Goal: Navigation & Orientation: Find specific page/section

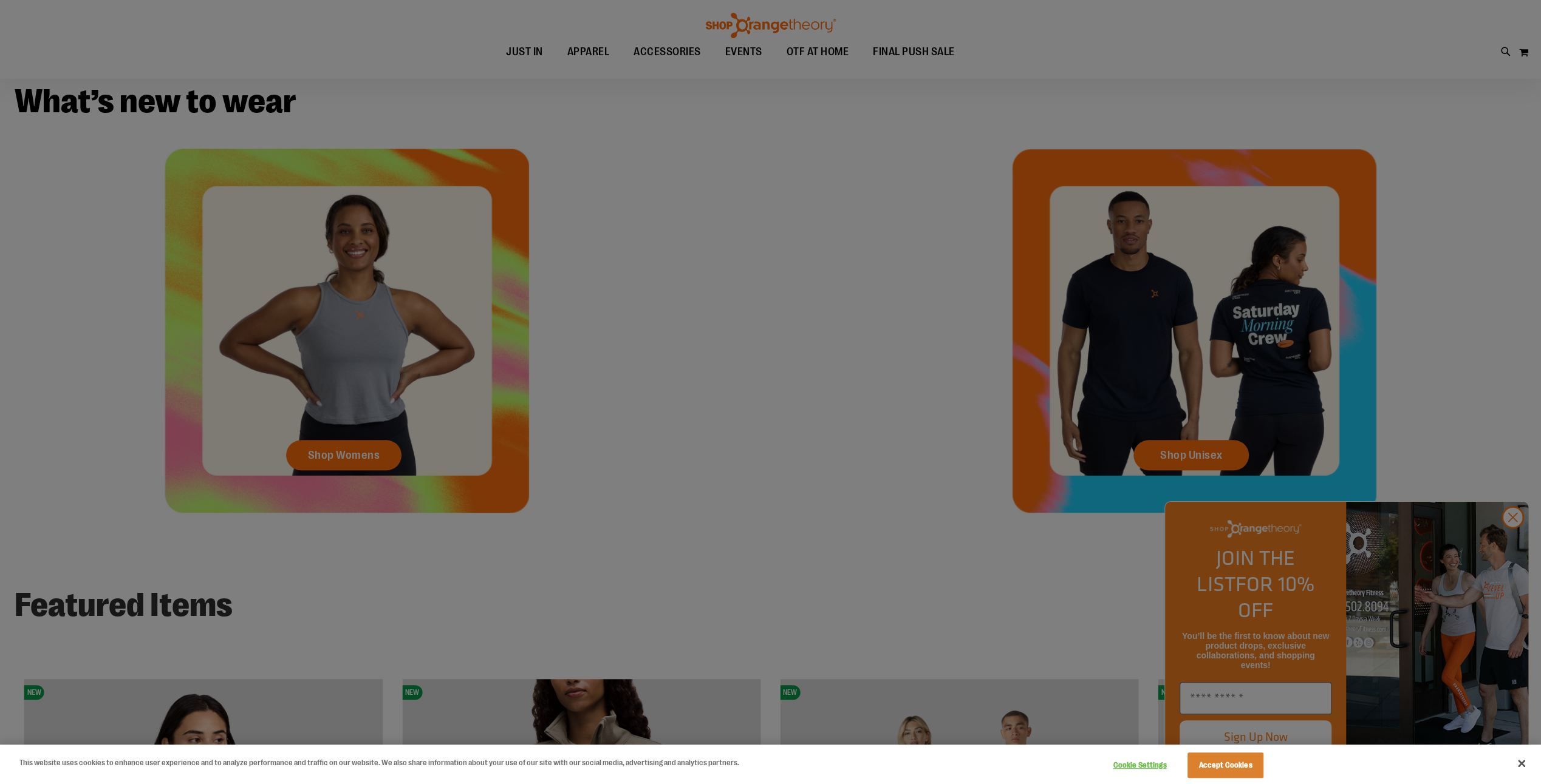
scroll to position [667, 0]
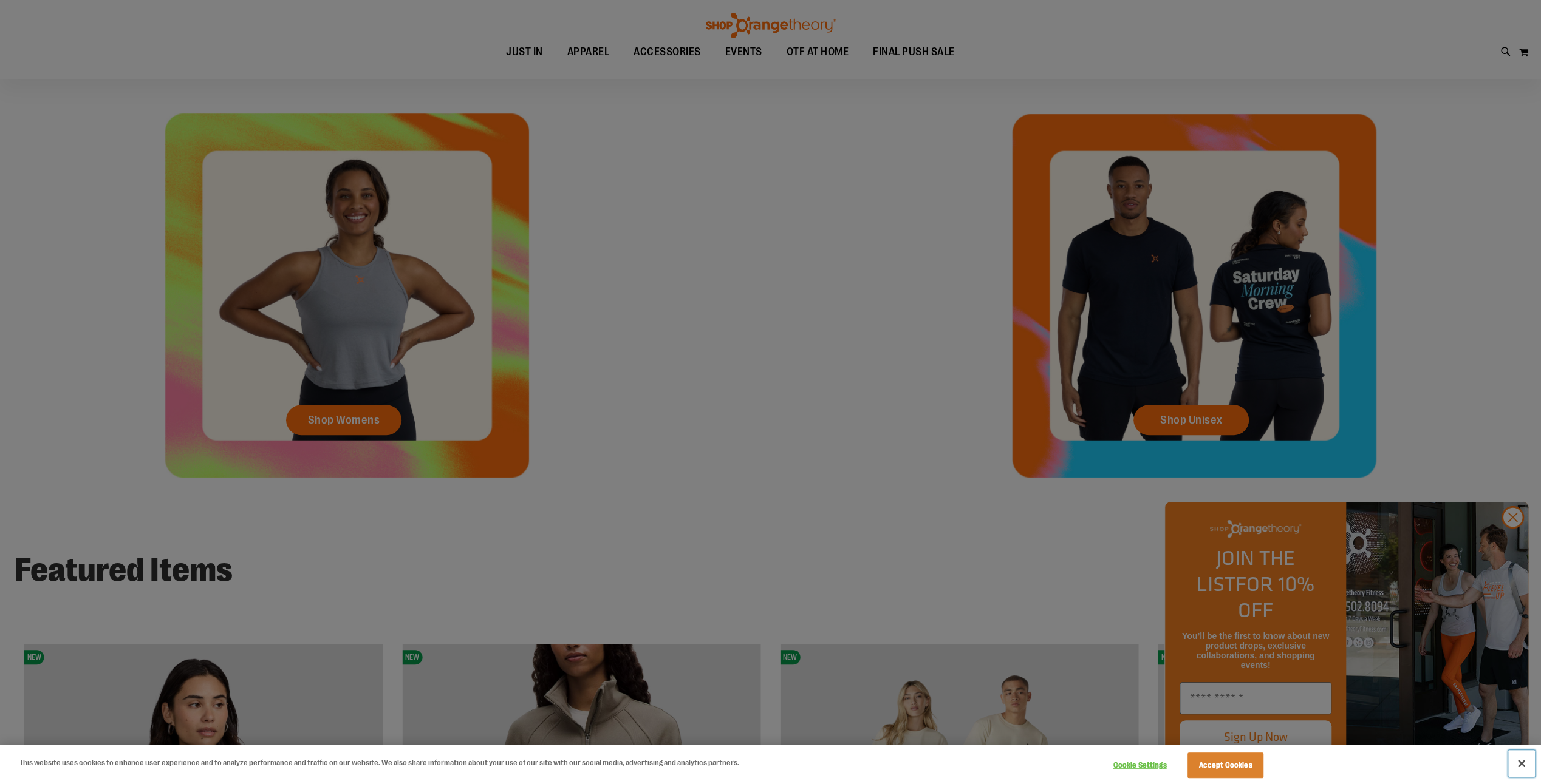
click at [1522, 762] on button "Close" at bounding box center [1522, 763] width 27 height 27
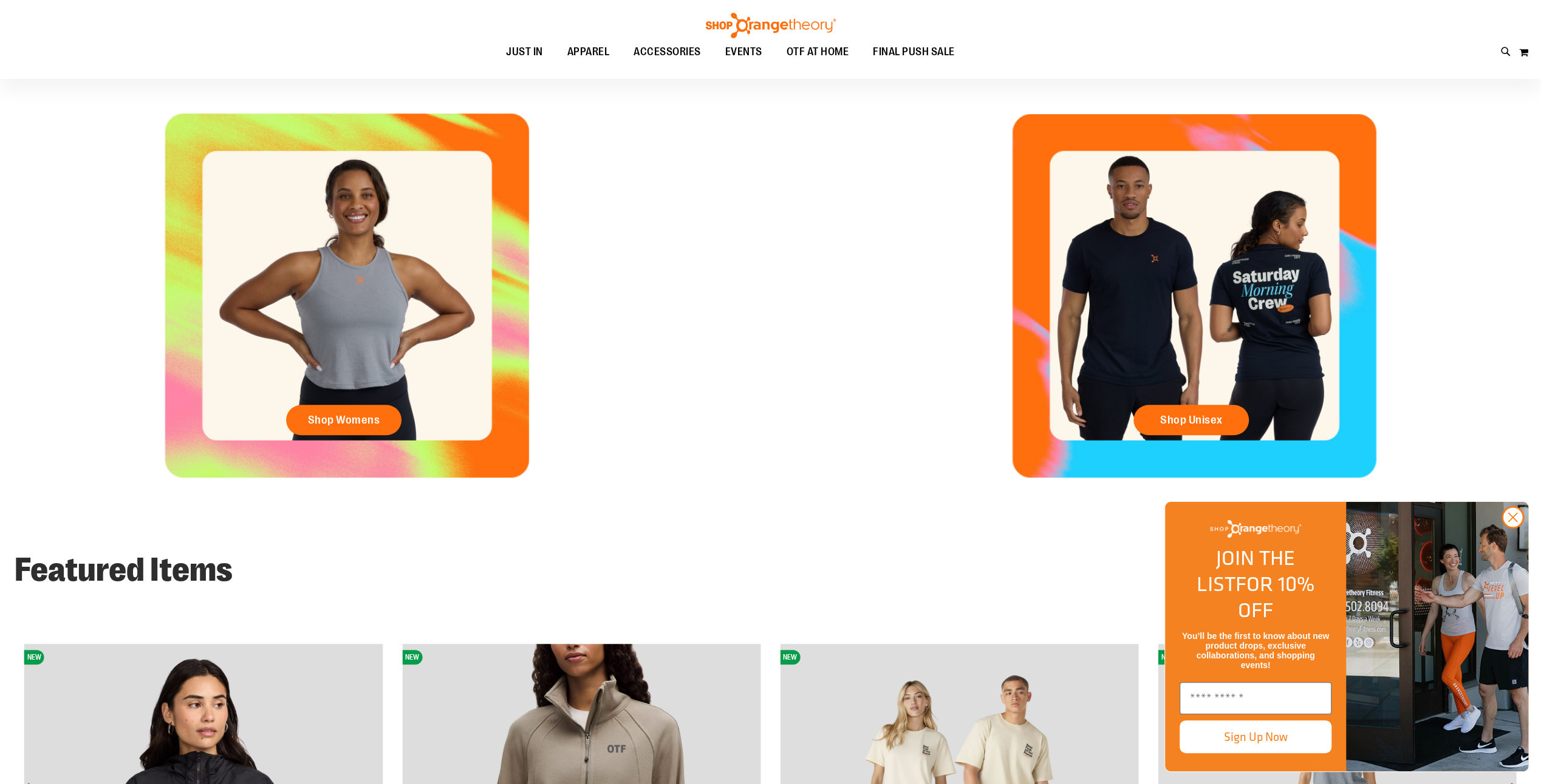
drag, startPoint x: 1519, startPoint y: 540, endPoint x: 1505, endPoint y: 539, distance: 14.0
click at [1517, 528] on circle "Close dialog" at bounding box center [1512, 517] width 20 height 20
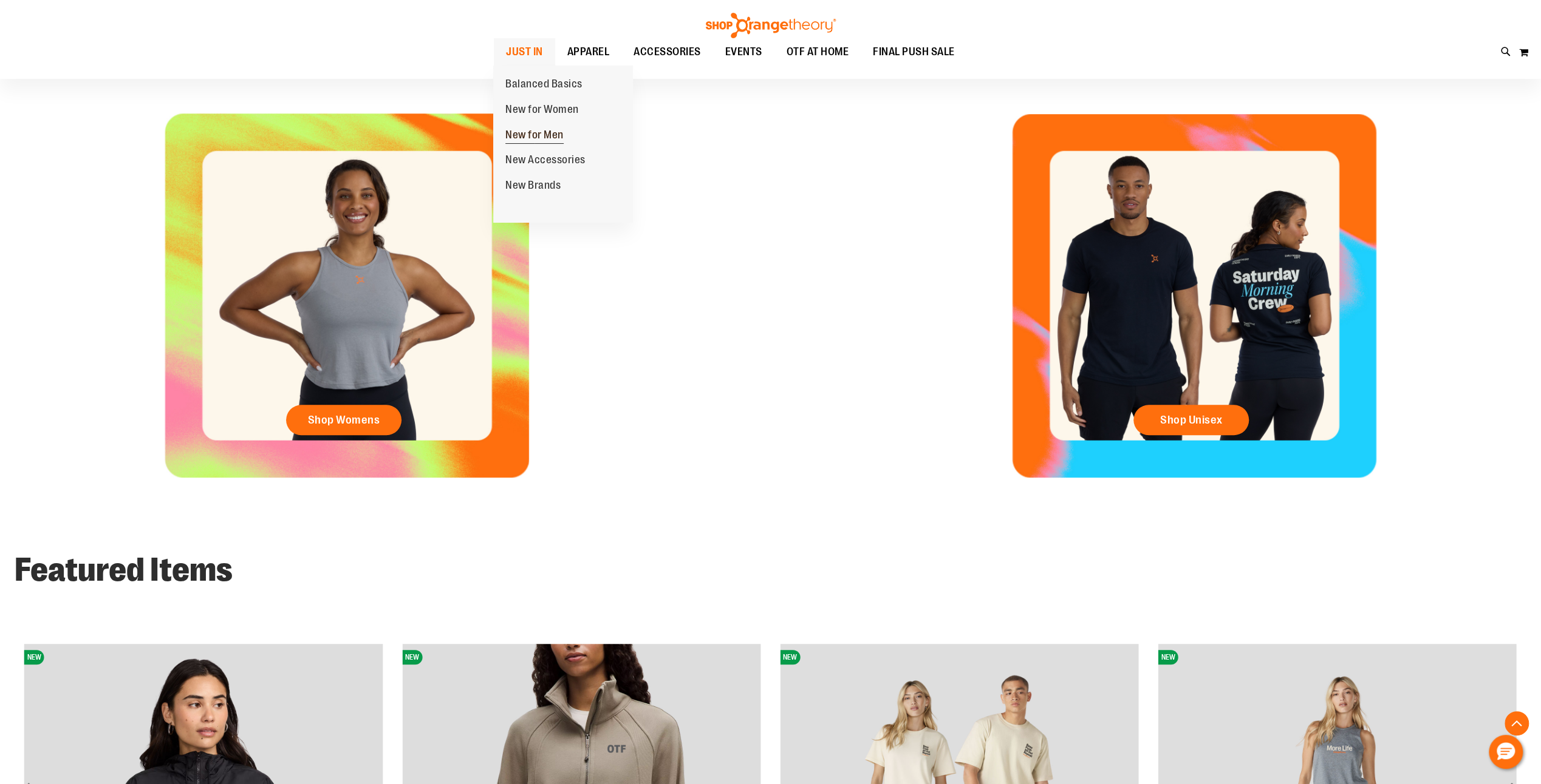
click at [531, 137] on span "New for Men" at bounding box center [535, 136] width 58 height 15
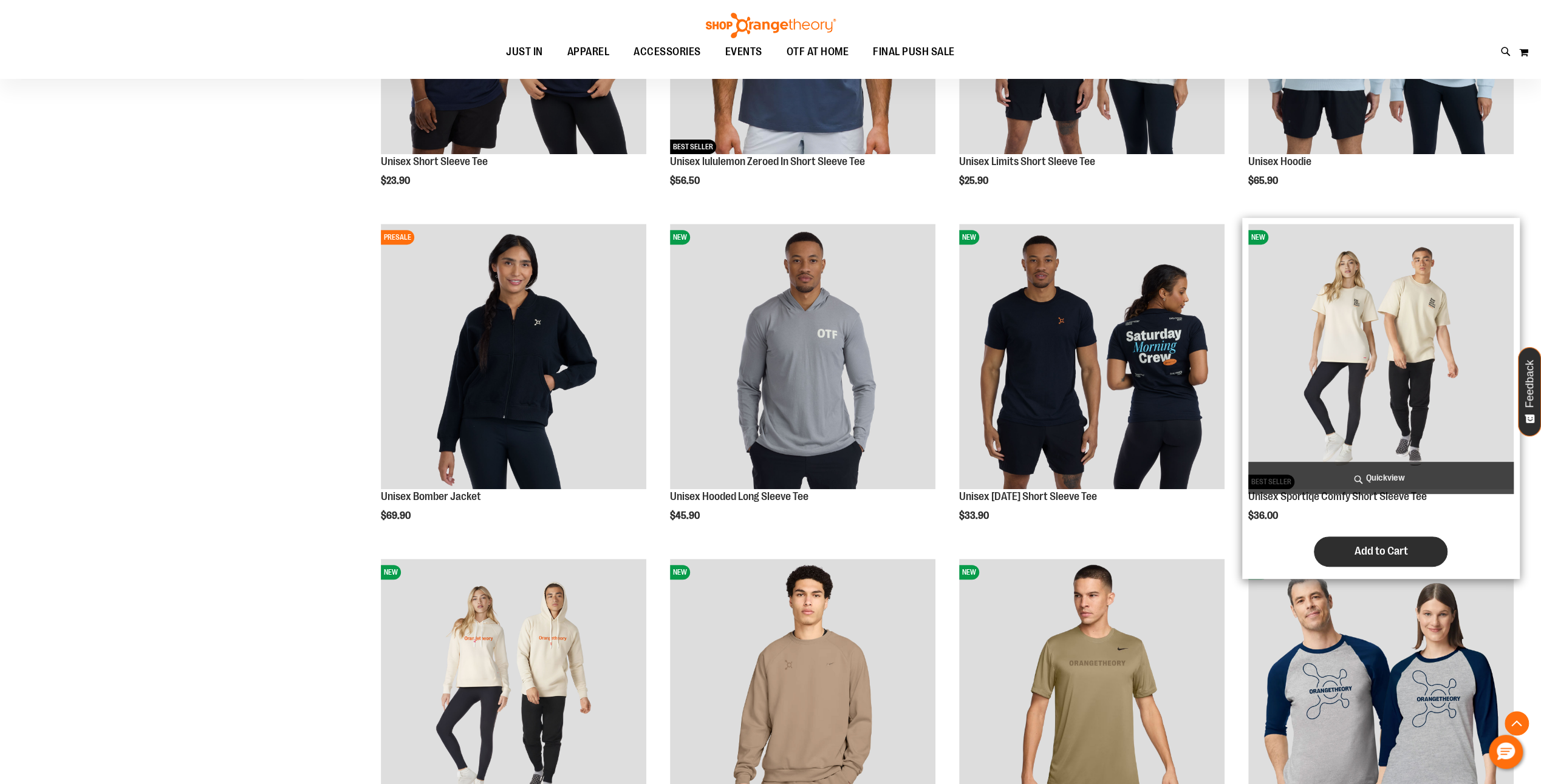
scroll to position [425, 0]
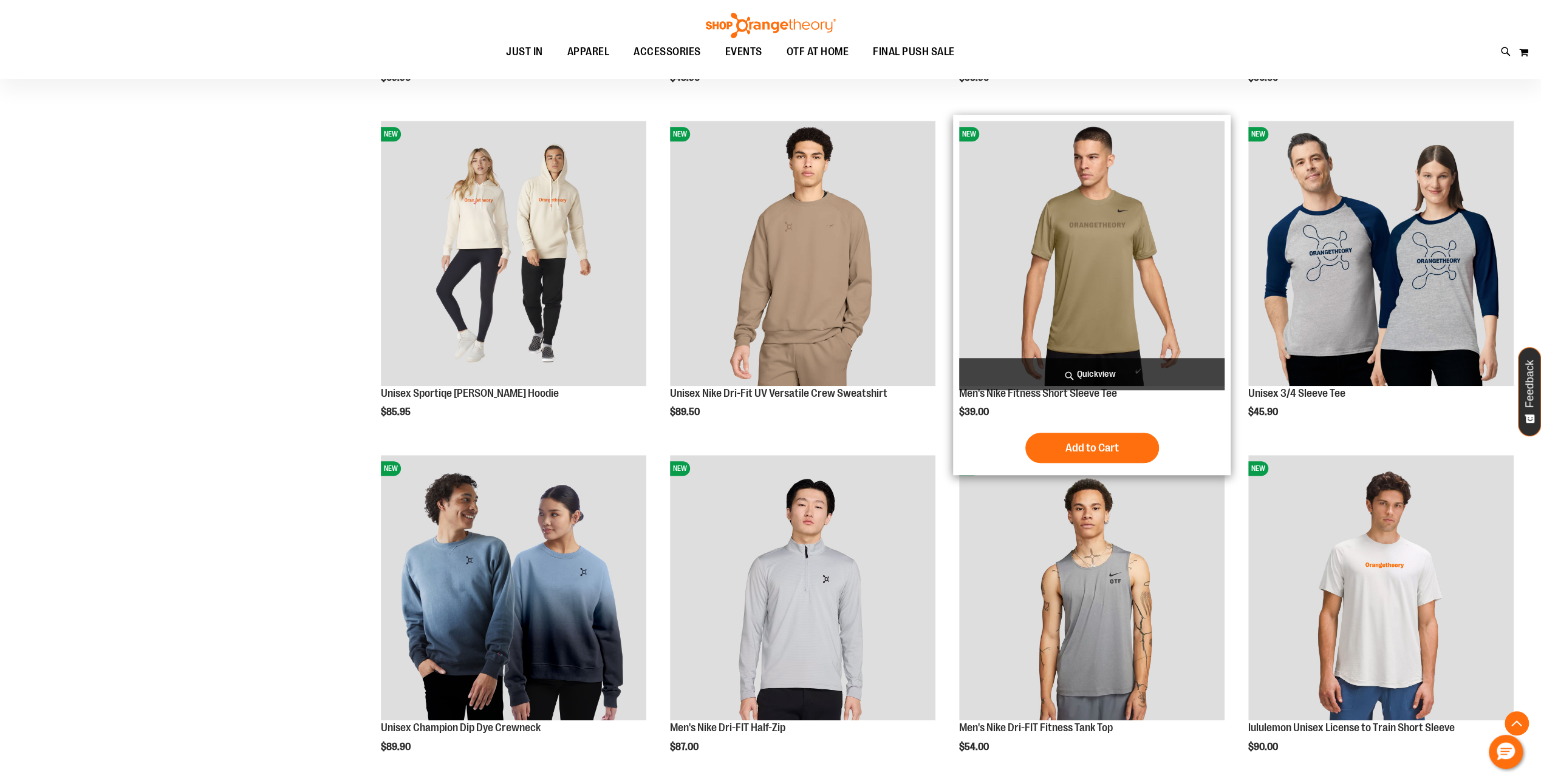
scroll to position [1032, 0]
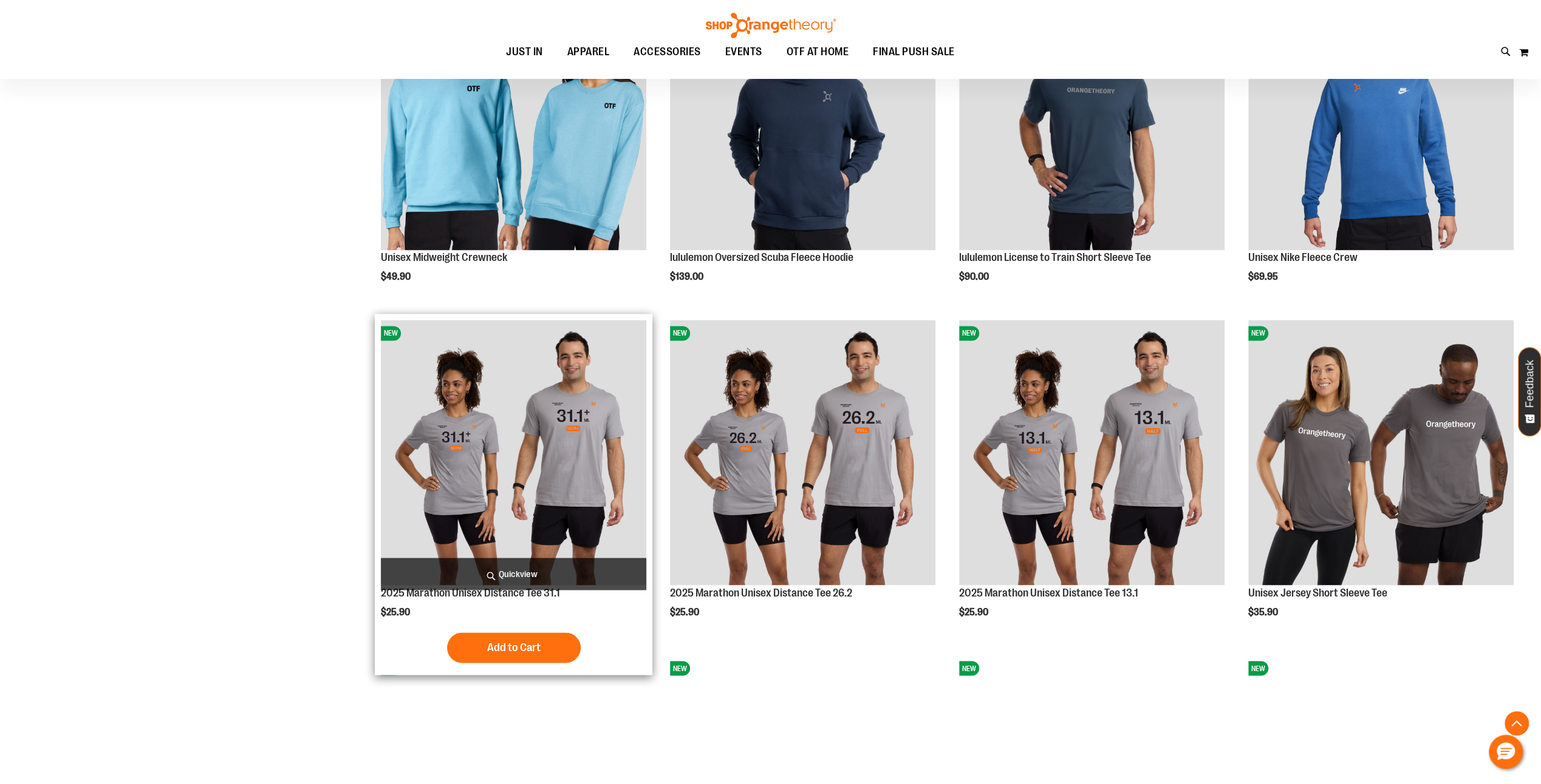
scroll to position [1792, 0]
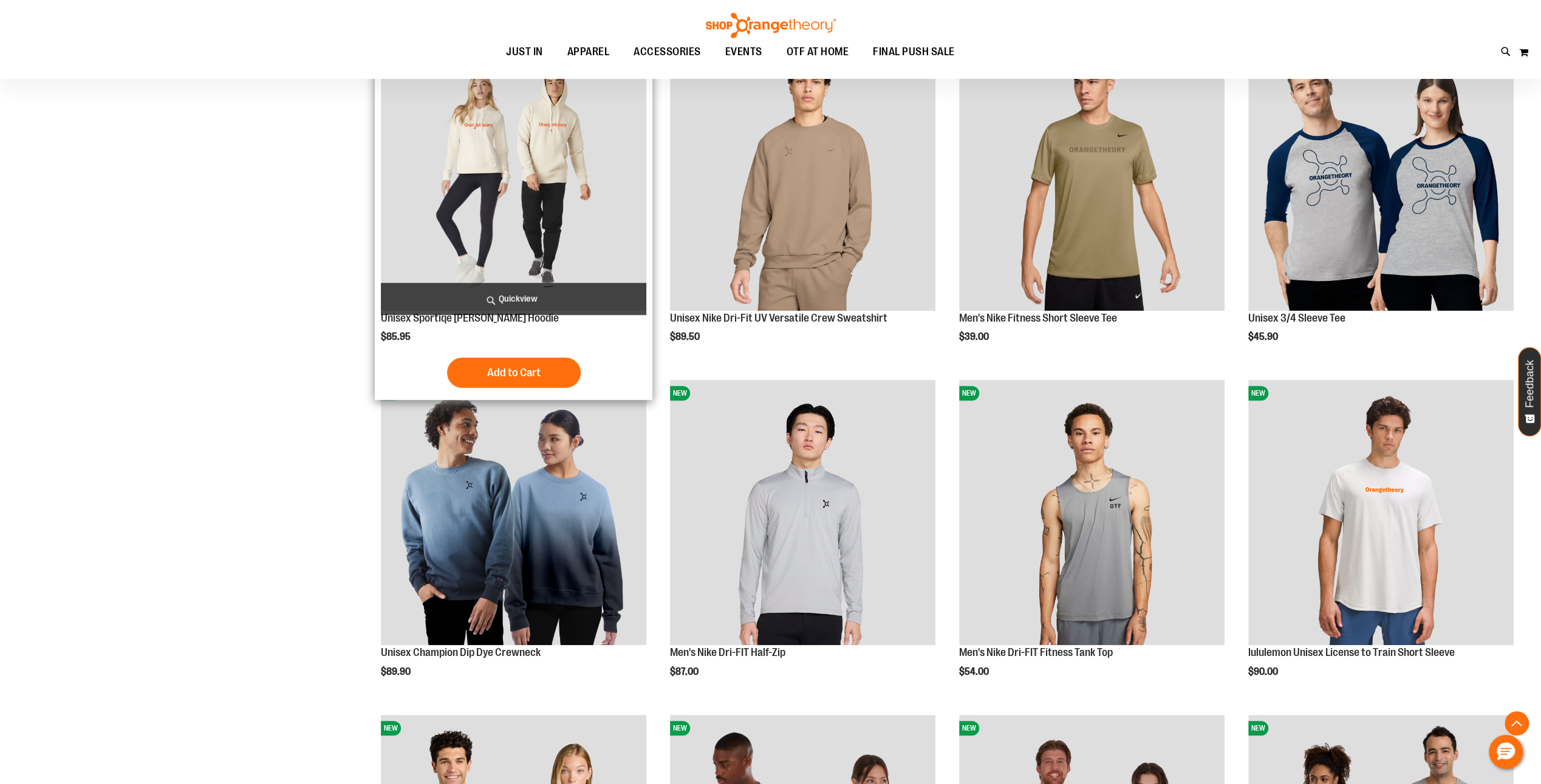
scroll to position [700, 0]
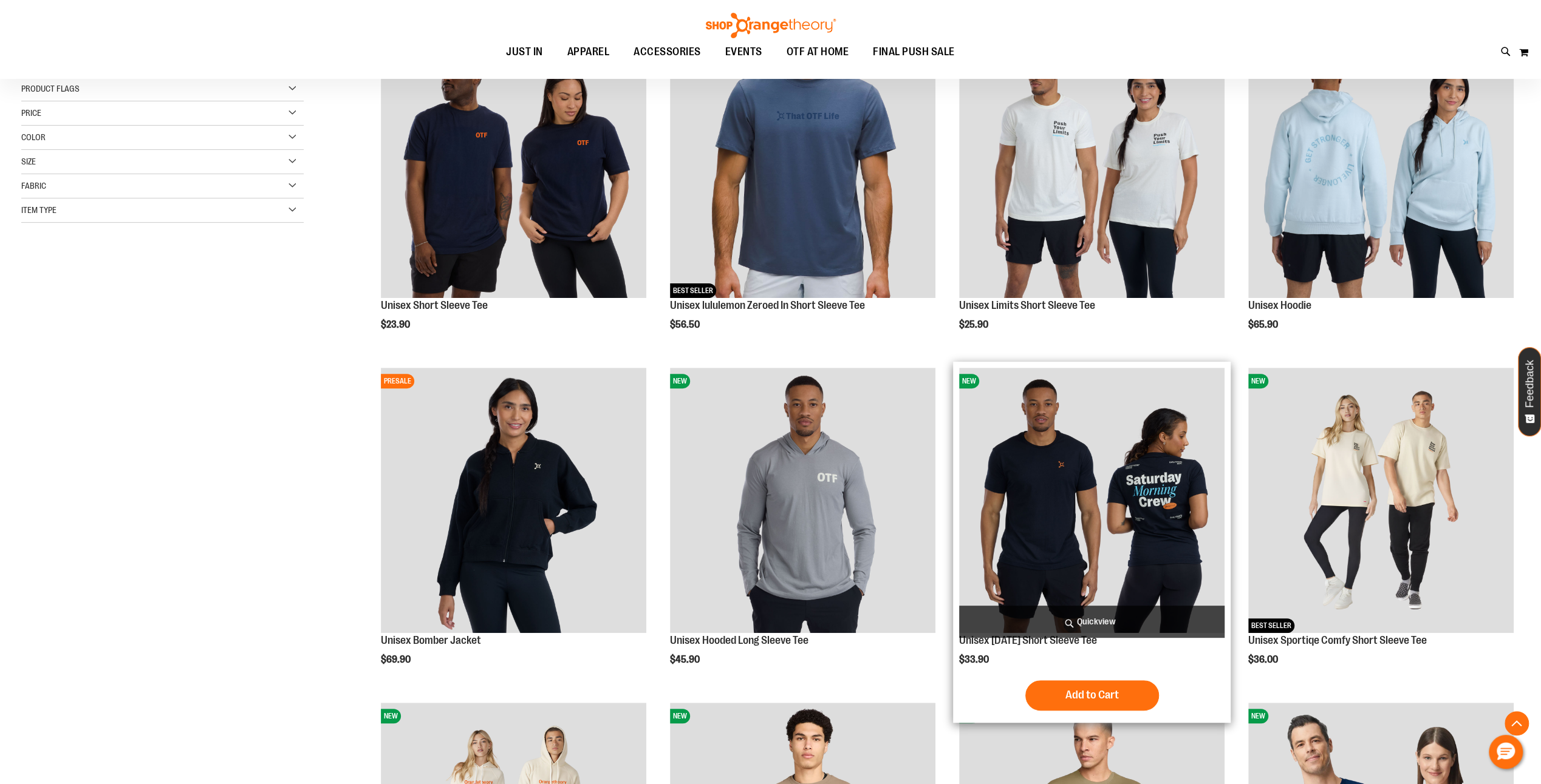
scroll to position [32, 0]
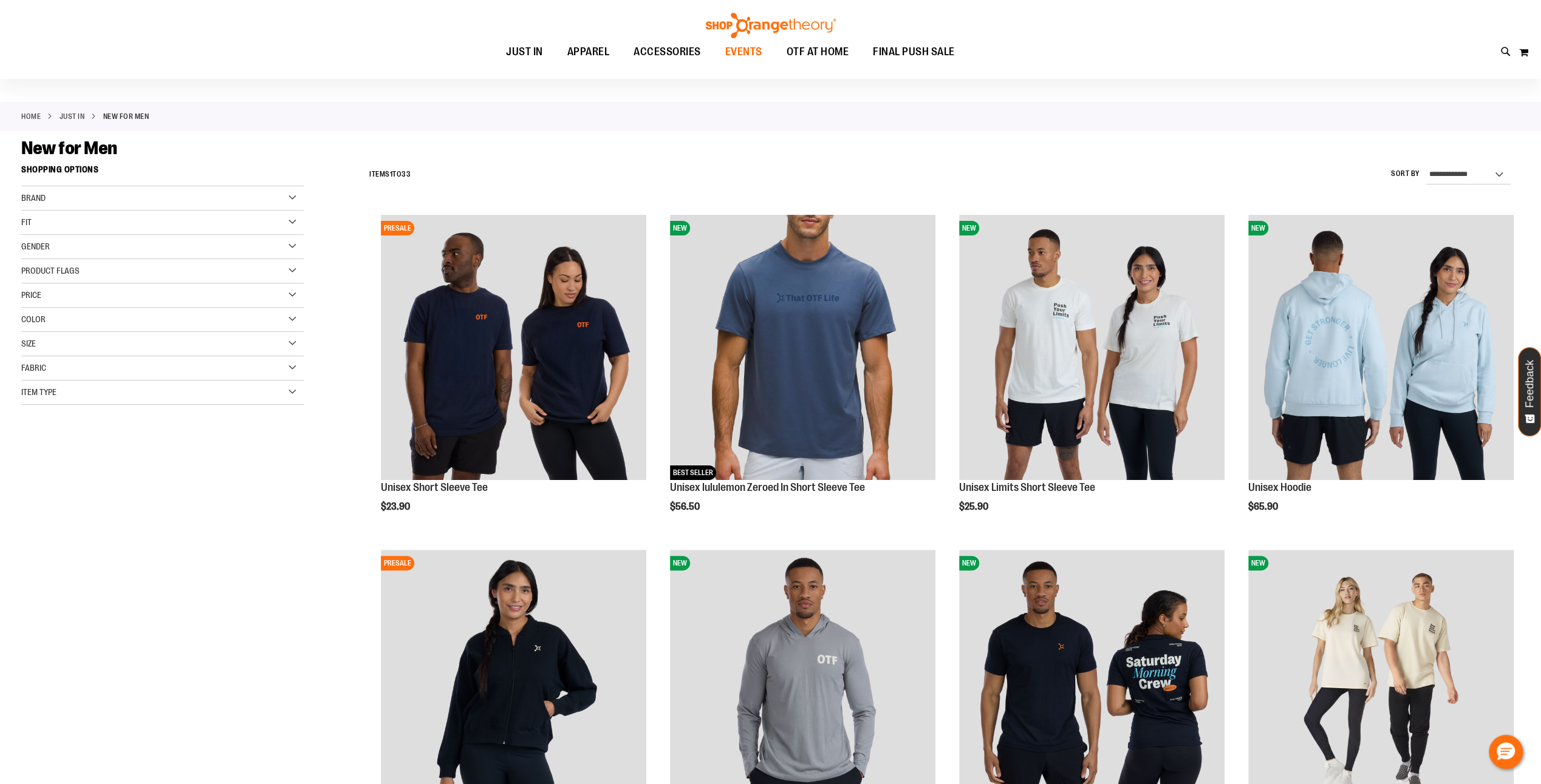
click at [753, 50] on span "EVENTS" at bounding box center [743, 52] width 37 height 27
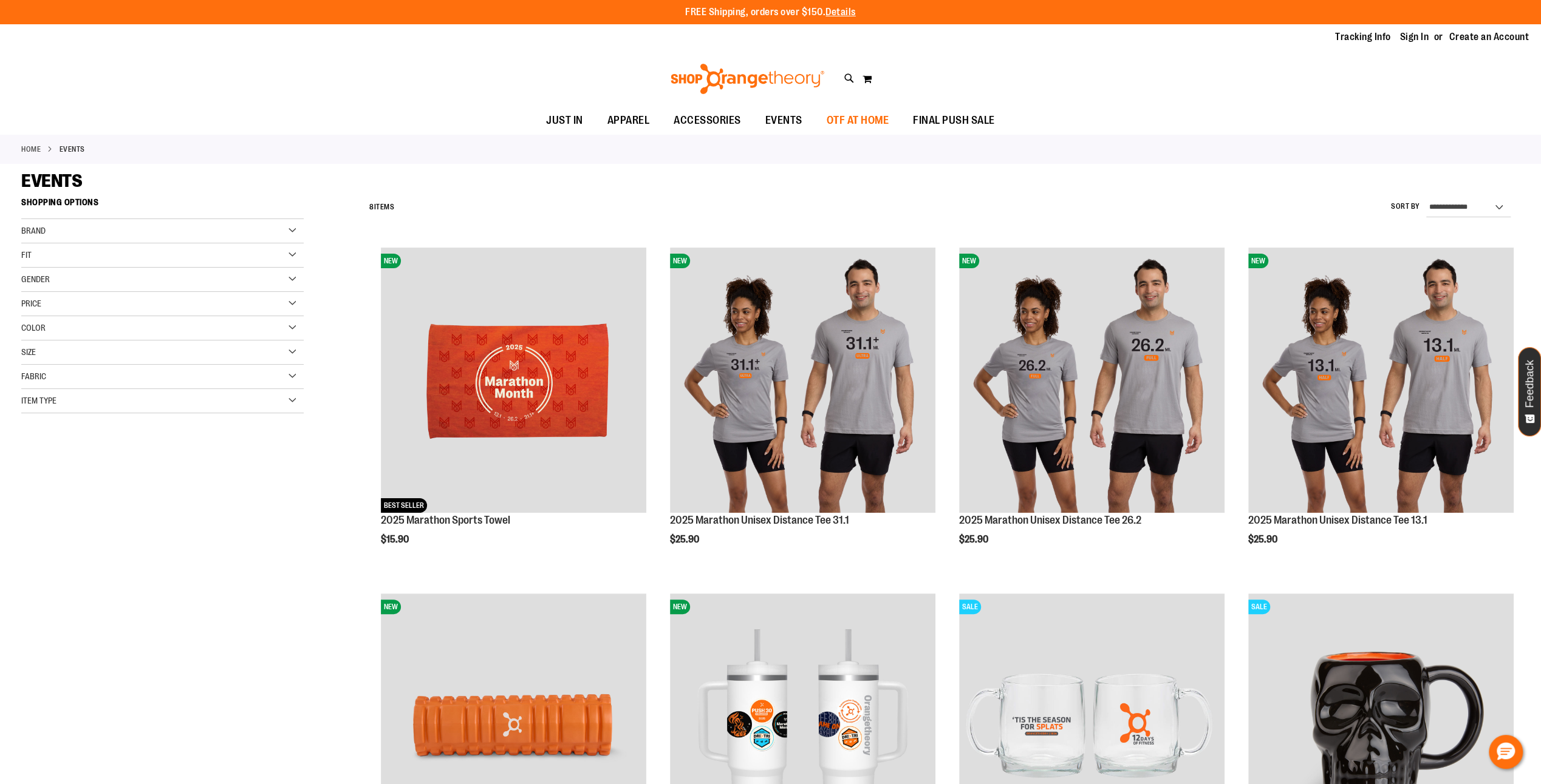
click at [832, 115] on span "OTF AT HOME" at bounding box center [857, 120] width 63 height 27
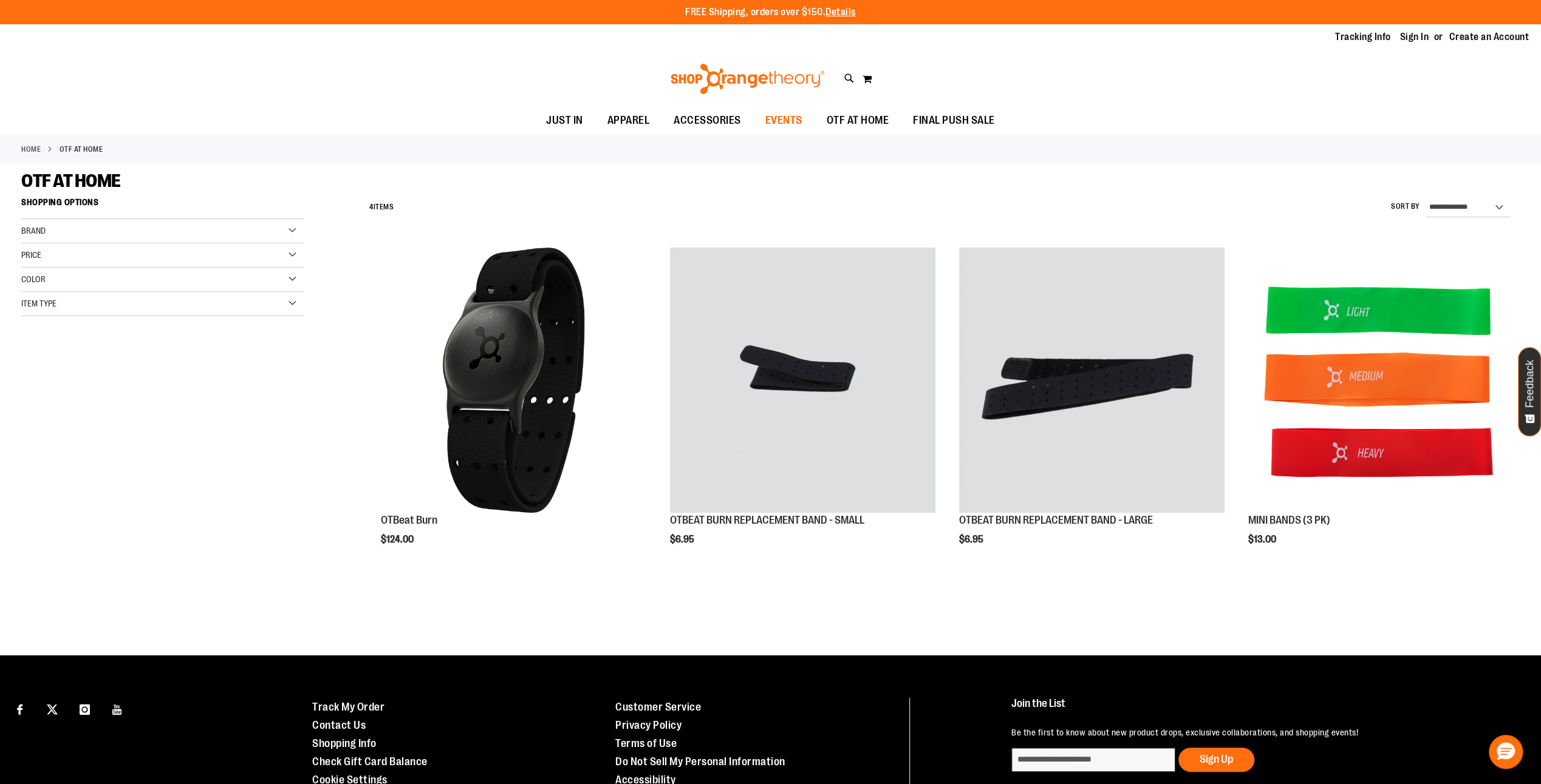
click at [775, 117] on span "EVENTS" at bounding box center [783, 120] width 37 height 27
